Goal: Information Seeking & Learning: Learn about a topic

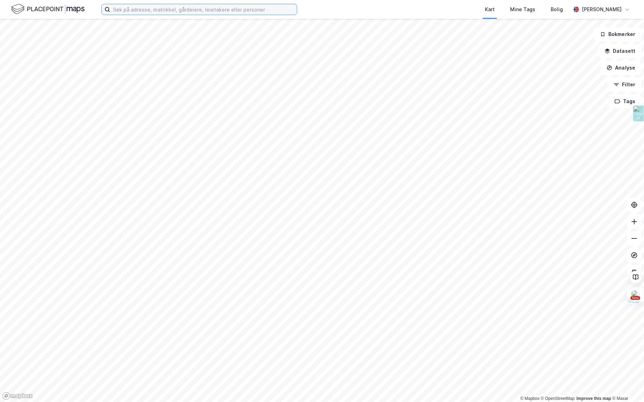
click at [148, 9] on input at bounding box center [203, 9] width 187 height 10
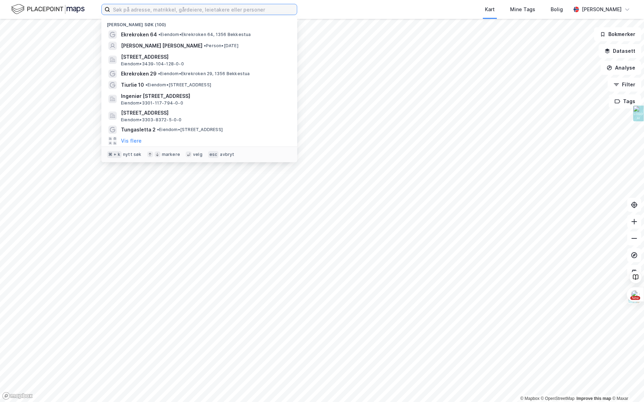
click at [148, 9] on input at bounding box center [203, 9] width 187 height 10
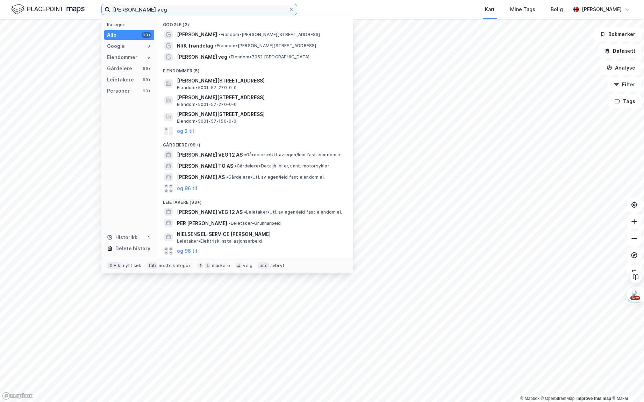
type input "[PERSON_NAME] veg"
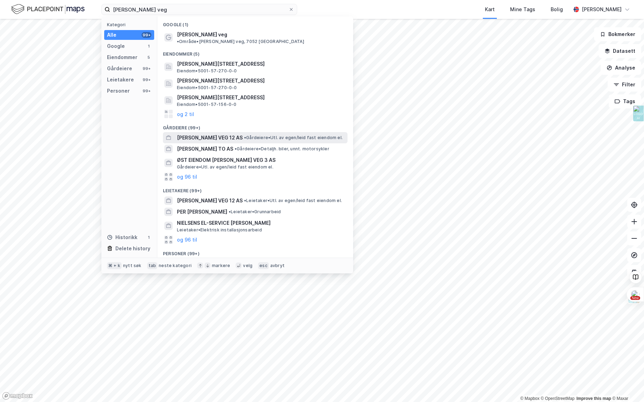
click at [208, 134] on span "[PERSON_NAME] VEG 12 AS" at bounding box center [210, 138] width 66 height 8
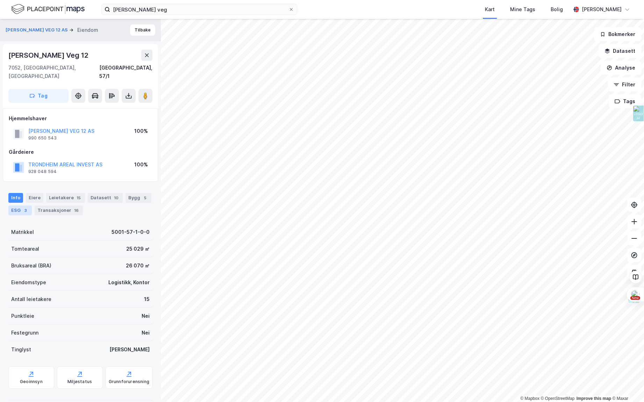
click at [24, 207] on div "3" at bounding box center [25, 210] width 7 height 7
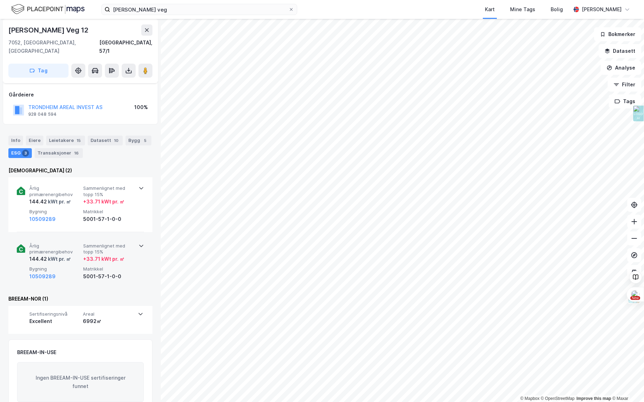
scroll to position [66, 0]
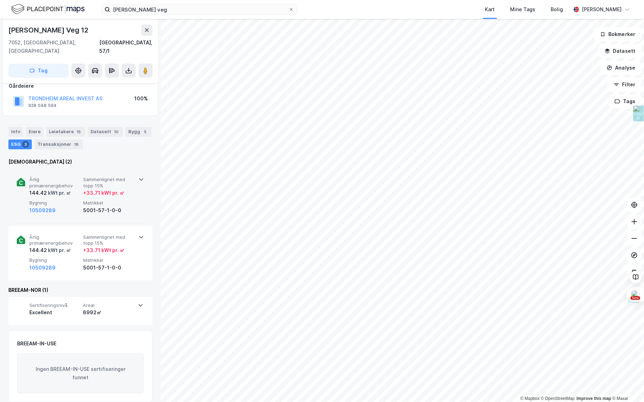
click at [137, 172] on div "Årlig primærenergibehov 144.42 kWt pr. ㎡ Sammenlignet med [PERSON_NAME] 15% + 3…" at bounding box center [80, 196] width 127 height 55
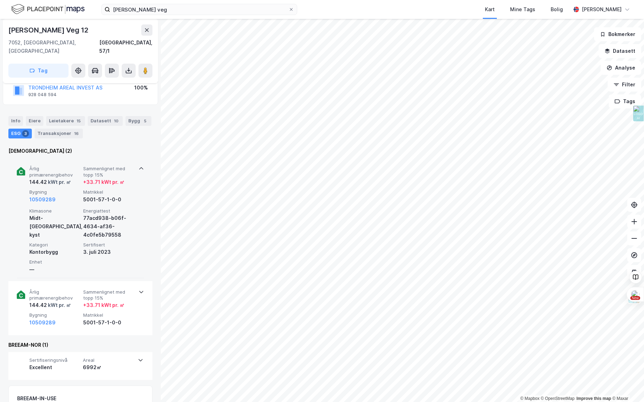
scroll to position [78, 0]
click at [98, 213] on div "77acd938-b06f-4634-af36-4c0fe5b79558" at bounding box center [108, 225] width 51 height 25
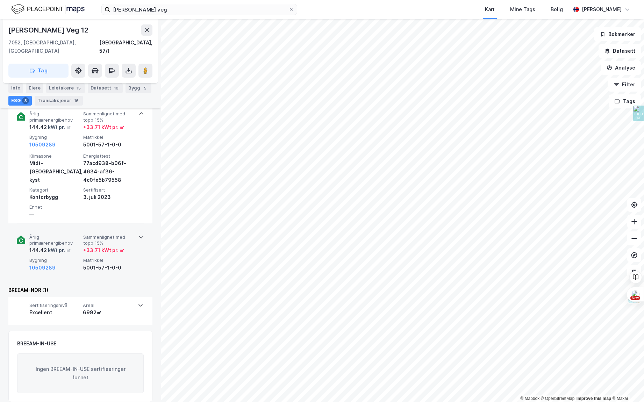
click at [105, 264] on div "5001-57-1-0-0" at bounding box center [108, 268] width 51 height 8
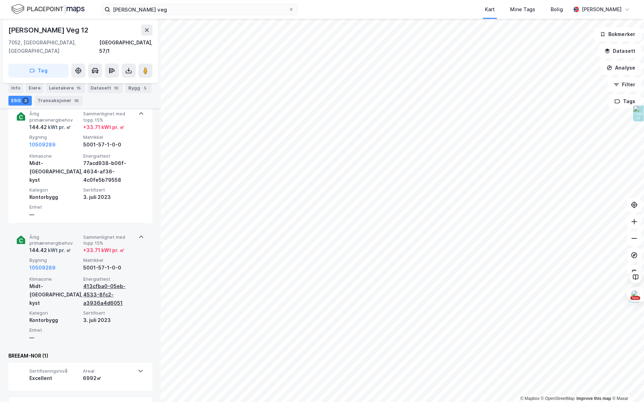
click at [103, 292] on div "413cfba0-05eb-4533-8fc2-a3936a4d6051" at bounding box center [108, 294] width 51 height 25
click at [100, 286] on div "413cfba0-05eb-4533-8fc2-a3936a4d6051" at bounding box center [108, 294] width 51 height 25
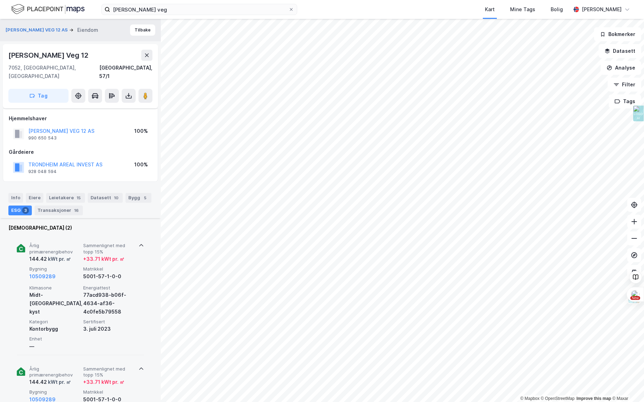
scroll to position [198, 0]
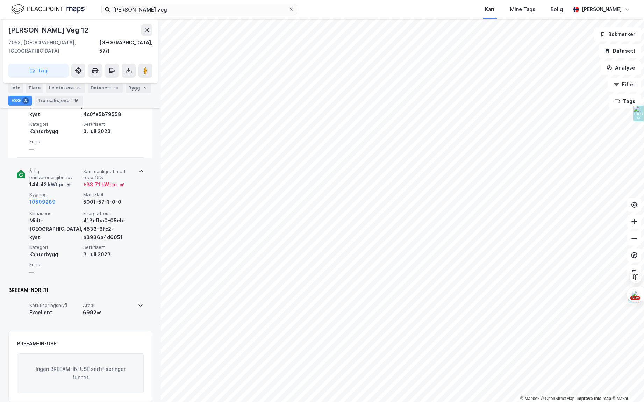
click at [132, 303] on span "Areal" at bounding box center [108, 306] width 51 height 6
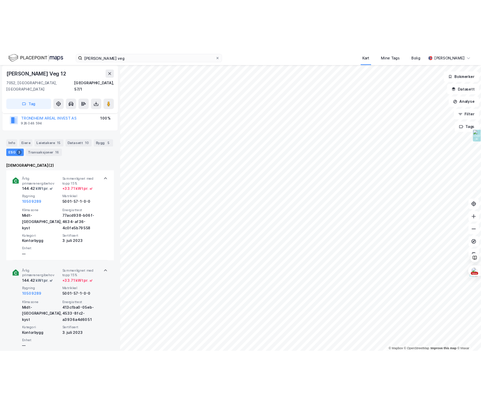
scroll to position [0, 0]
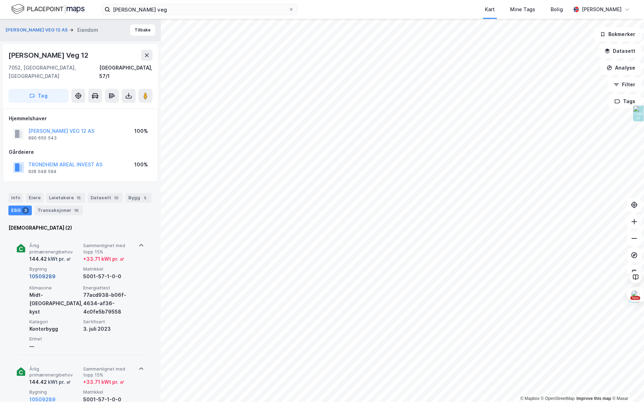
click at [39, 272] on button "10509289" at bounding box center [42, 276] width 26 height 8
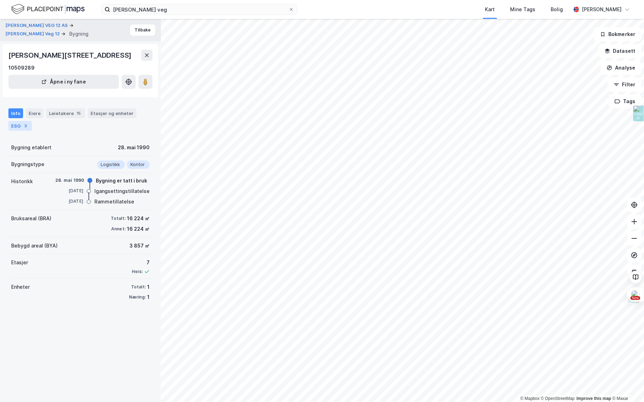
click at [22, 129] on div "3" at bounding box center [25, 125] width 7 height 7
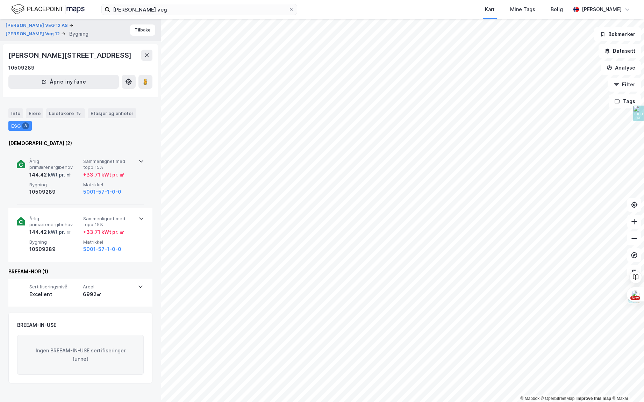
click at [108, 188] on span "Matrikkel" at bounding box center [108, 185] width 51 height 6
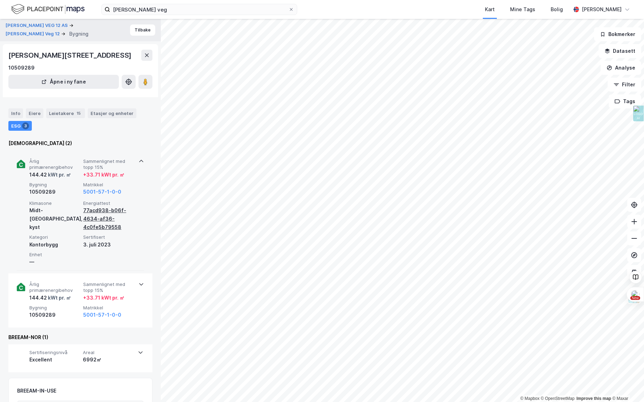
click at [99, 232] on div "77acd938-b06f-4634-af36-4c0fe5b79558" at bounding box center [108, 218] width 51 height 25
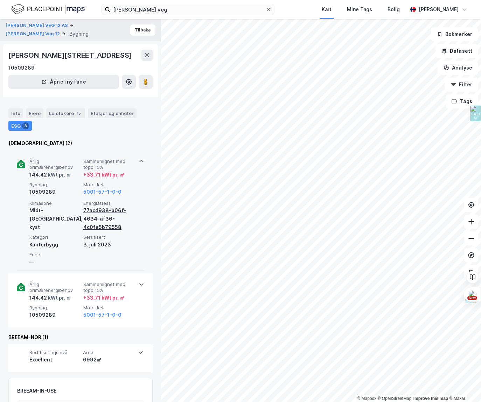
click at [94, 225] on div "77acd938-b06f-4634-af36-4c0fe5b79558" at bounding box center [108, 218] width 51 height 25
click at [43, 249] on div "Kontorbygg" at bounding box center [54, 245] width 51 height 8
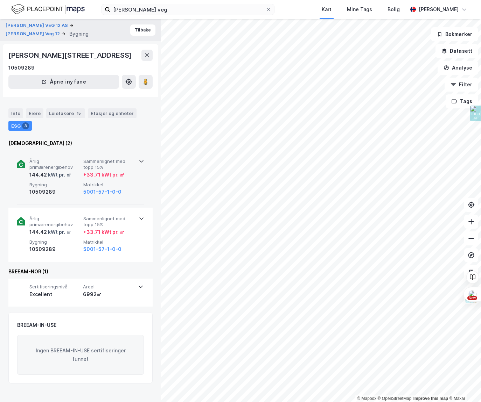
click at [138, 164] on icon at bounding box center [141, 161] width 6 height 6
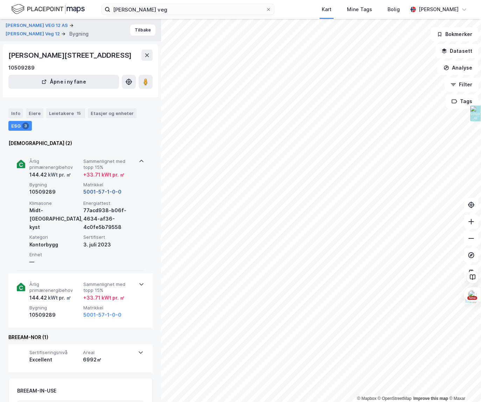
click at [97, 196] on button "5001-57-1-0-0" at bounding box center [102, 192] width 38 height 8
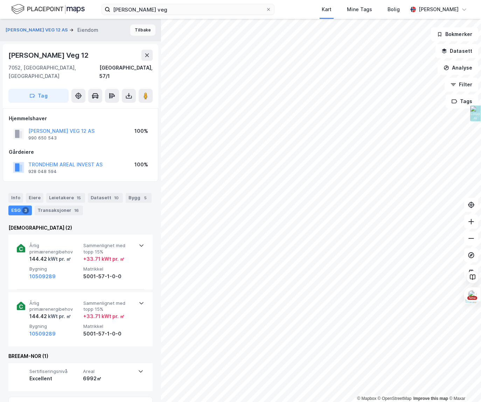
click at [144, 30] on button "Tilbake" at bounding box center [142, 29] width 25 height 11
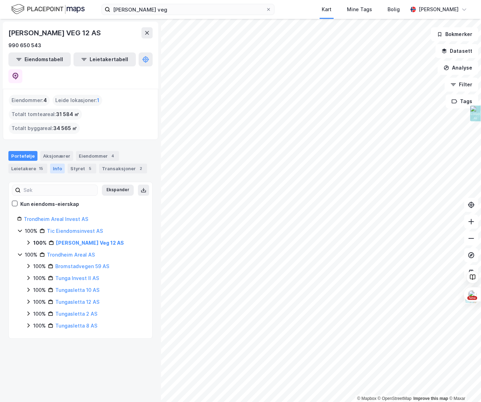
click at [54, 164] on div "Info" at bounding box center [57, 169] width 15 height 10
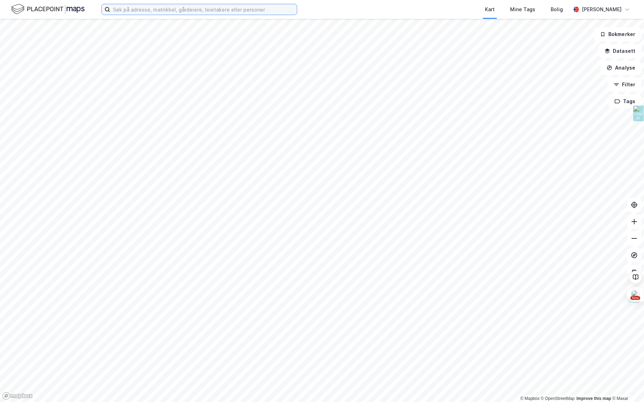
click at [149, 9] on input at bounding box center [203, 9] width 187 height 10
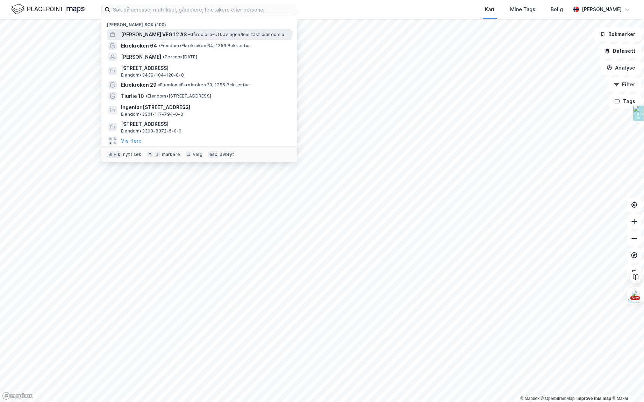
click at [150, 36] on span "[PERSON_NAME] VEG 12 AS" at bounding box center [154, 34] width 66 height 8
